Goal: Task Accomplishment & Management: Use online tool/utility

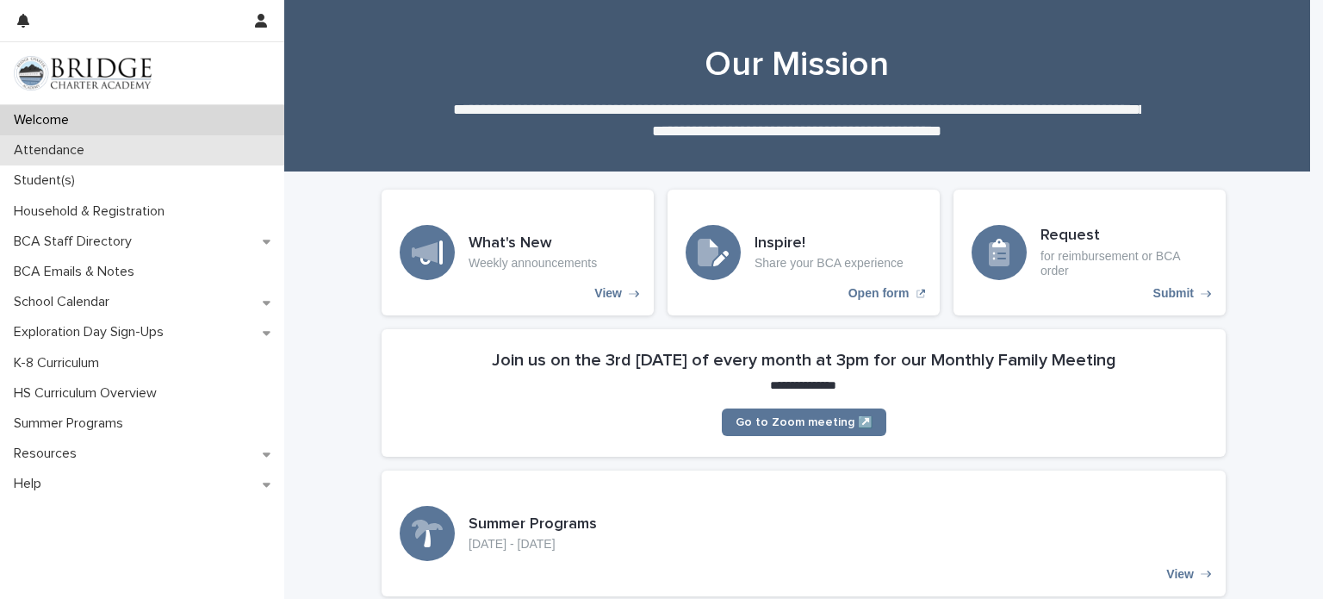
click at [61, 151] on p "Attendance" at bounding box center [52, 150] width 91 height 16
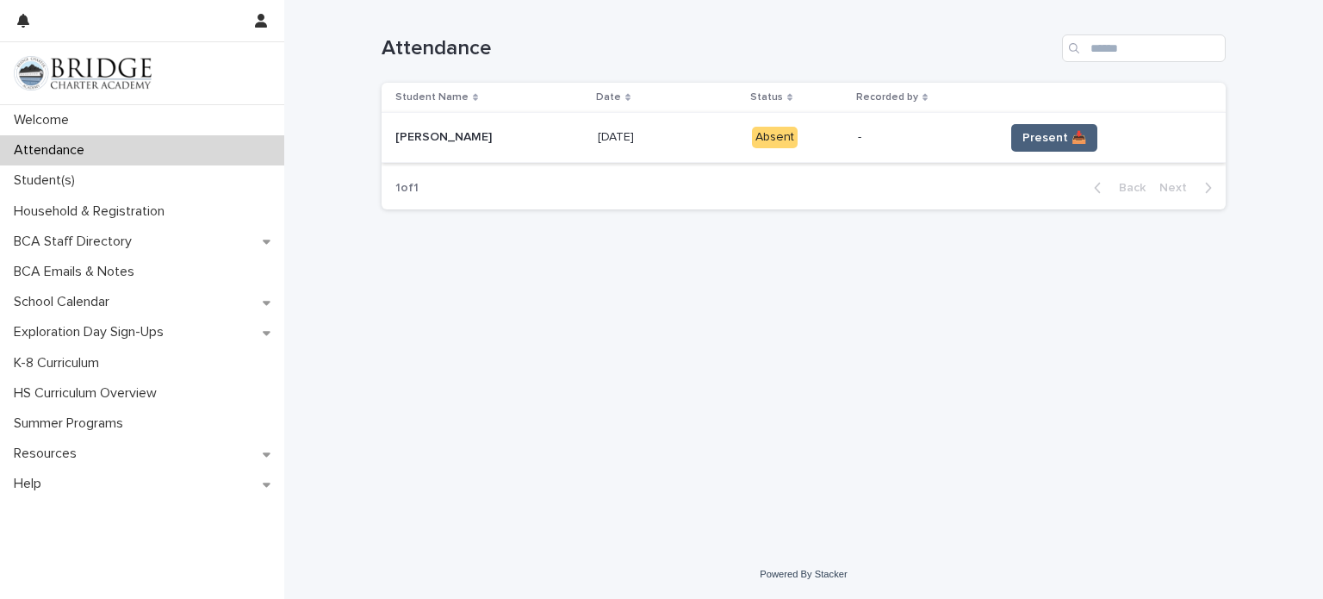
click at [1050, 140] on span "Present 📥" at bounding box center [1054, 137] width 64 height 17
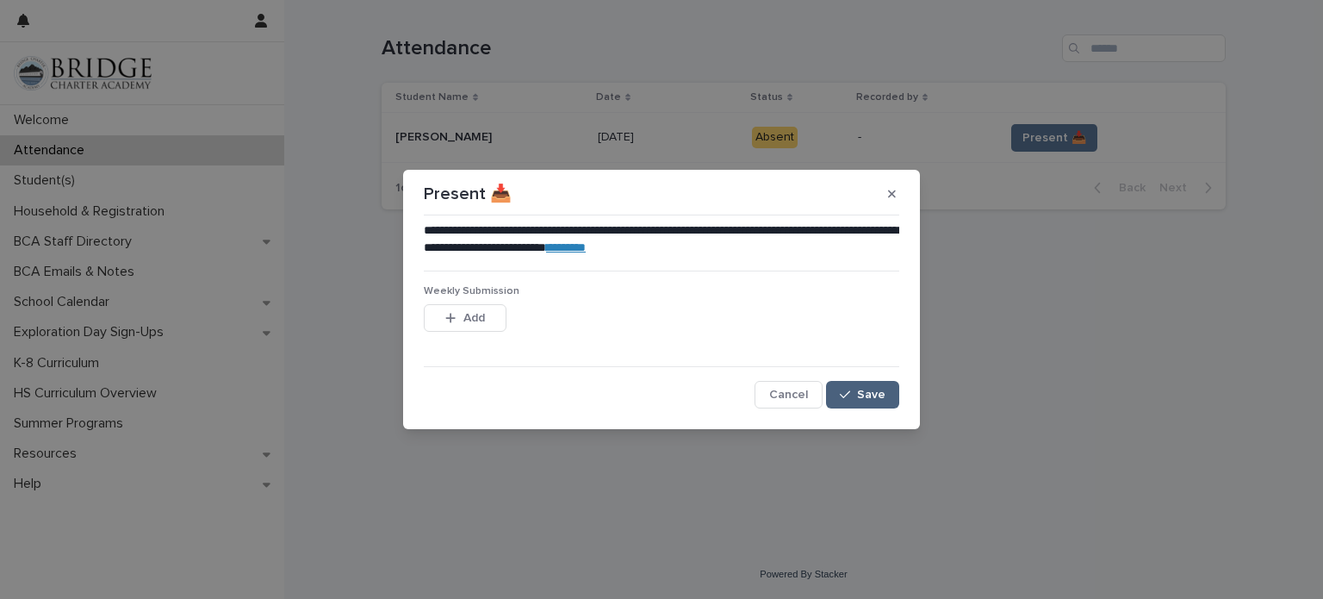
click at [882, 388] on span "Save" at bounding box center [871, 394] width 28 height 12
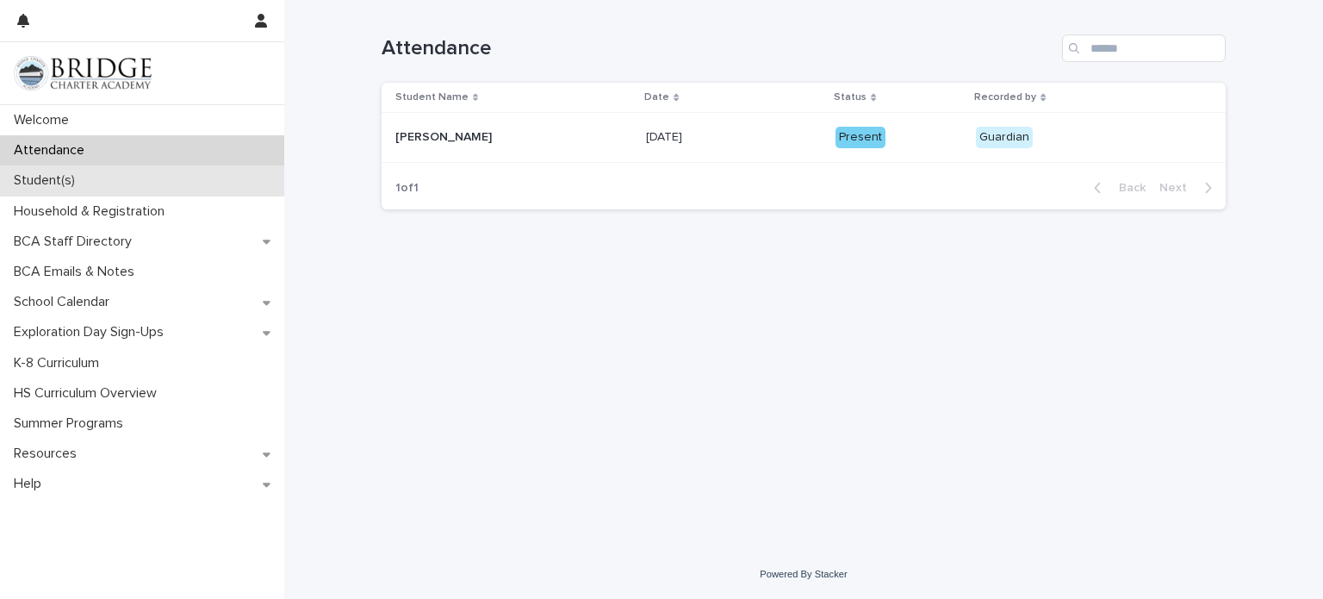
click at [65, 181] on p "Student(s)" at bounding box center [48, 180] width 82 height 16
